Goal: Task Accomplishment & Management: Manage account settings

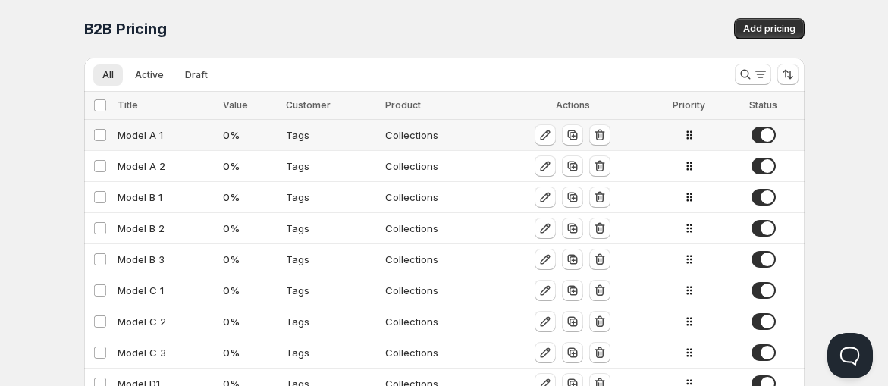
click at [153, 135] on div "Model A 1" at bounding box center [166, 134] width 97 height 15
select select "2"
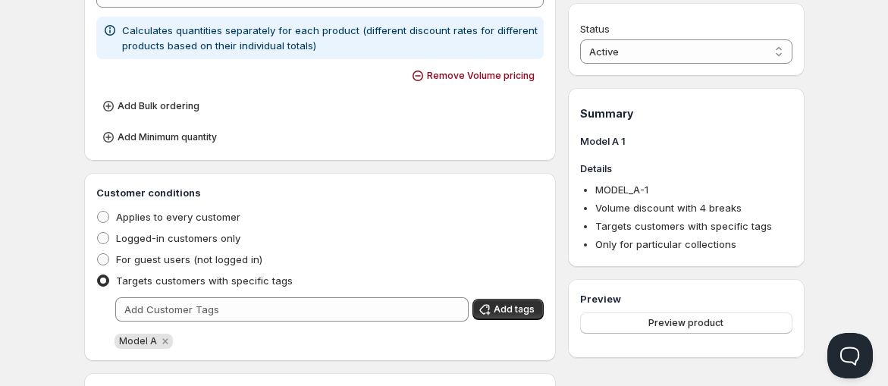
scroll to position [575, 0]
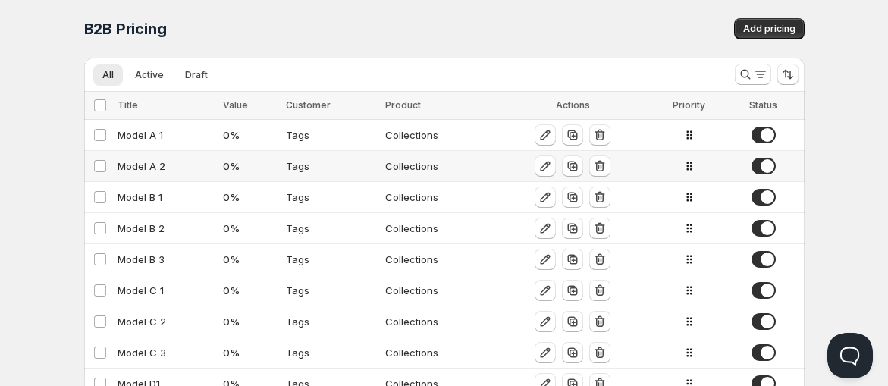
click at [159, 168] on div "Model A 2" at bounding box center [166, 165] width 97 height 15
select select "2"
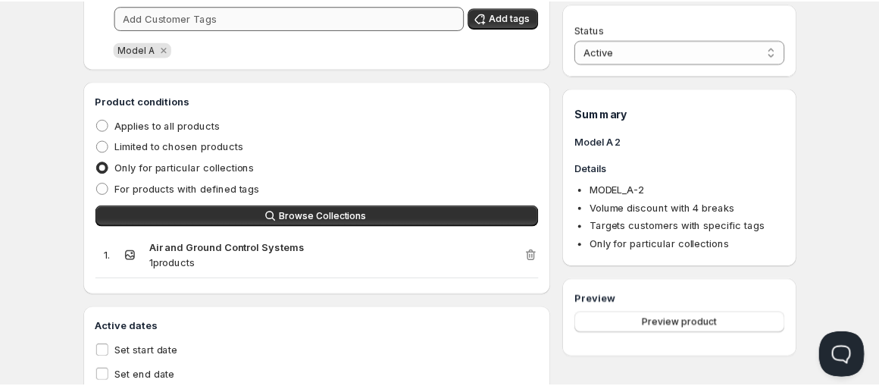
scroll to position [995, 0]
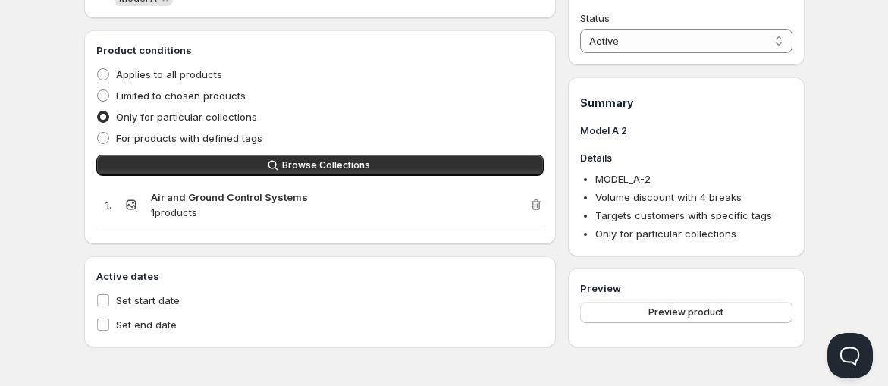
click at [182, 196] on strong "Air and Ground Control Systems" at bounding box center [229, 197] width 157 height 12
copy strong "Air and Ground Control Systems"
